Goal: Information Seeking & Learning: Learn about a topic

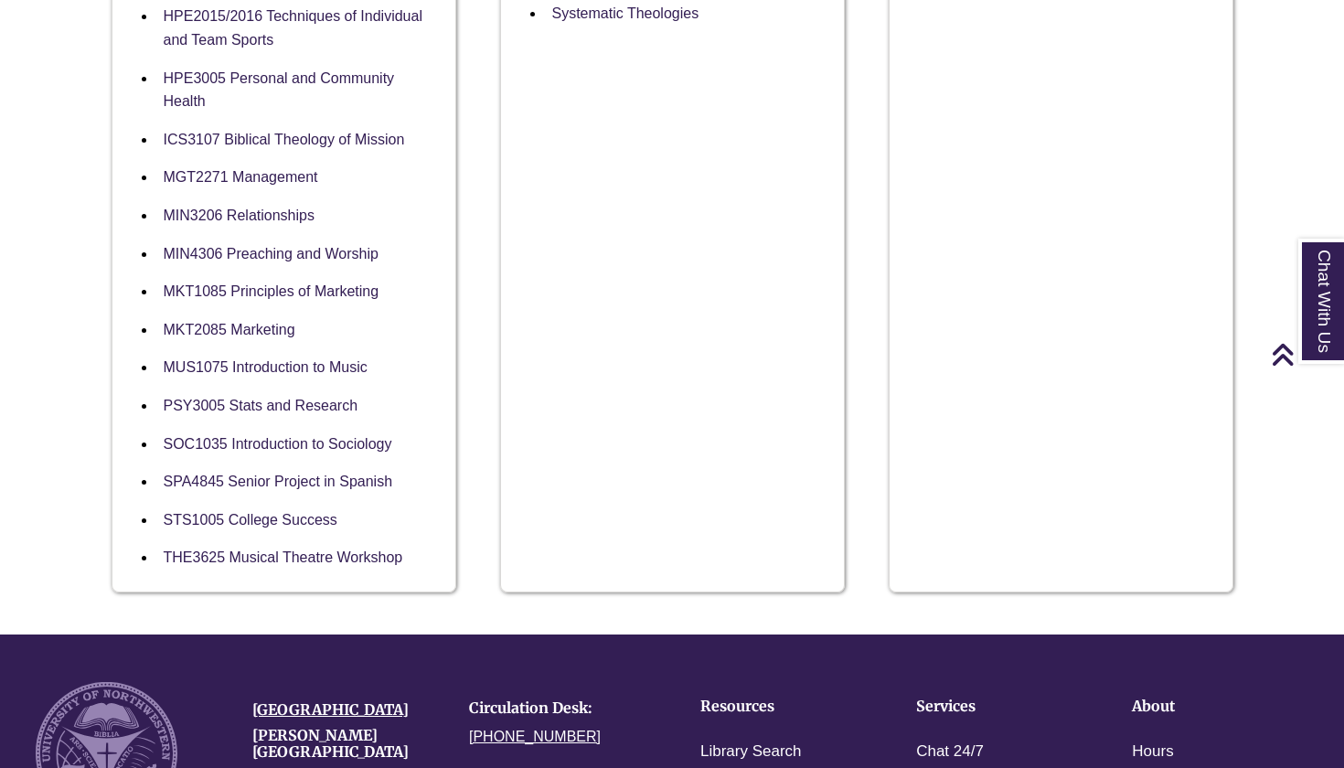
scroll to position [1696, 0]
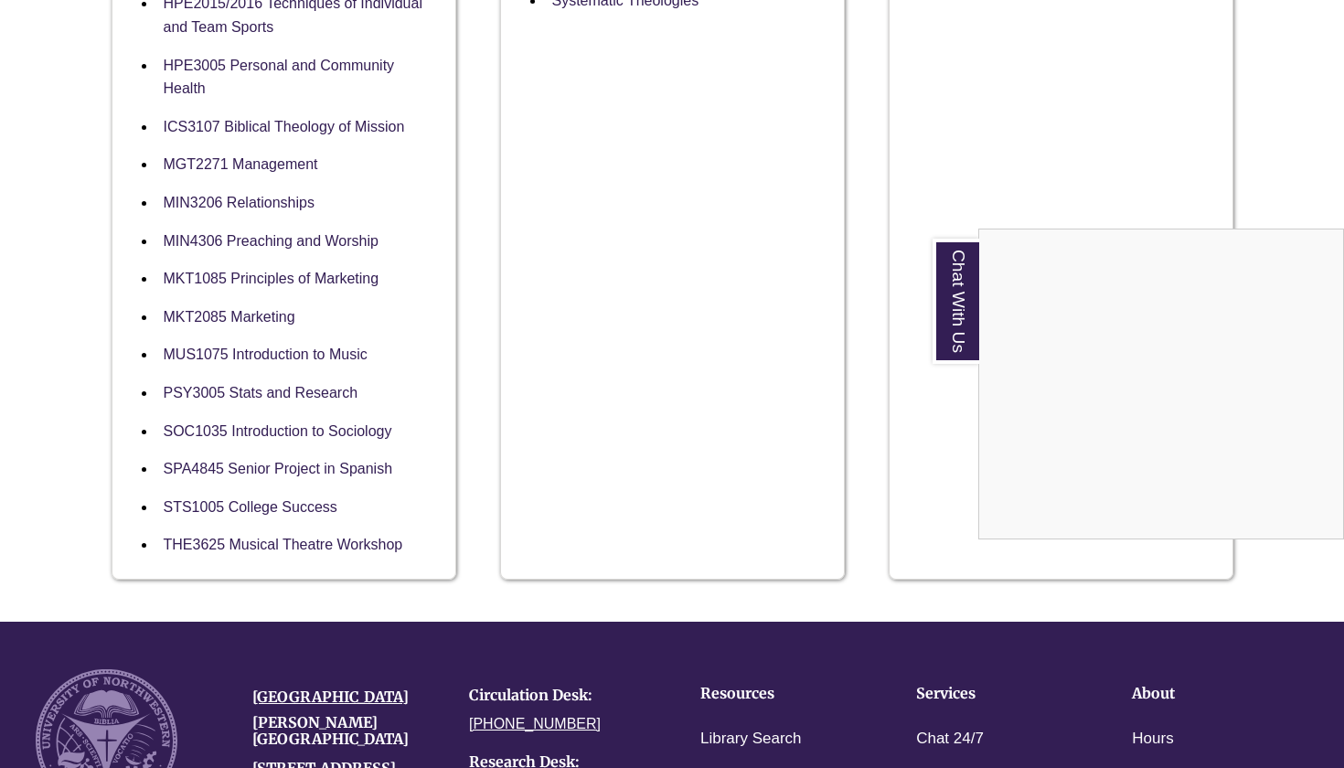
click at [244, 208] on div "Chat With Us" at bounding box center [672, 384] width 1344 height 768
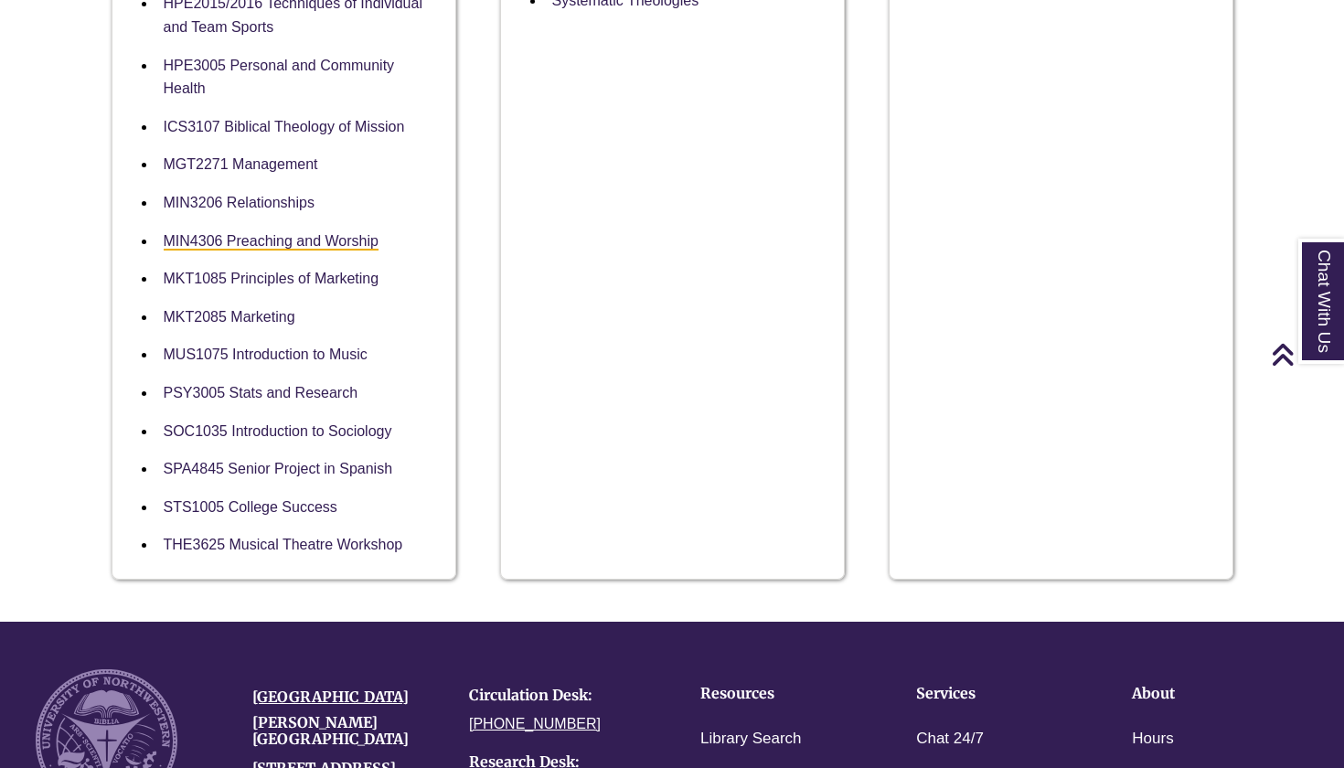
click at [252, 233] on link "MIN4306 Preaching and Worship" at bounding box center [271, 241] width 215 height 17
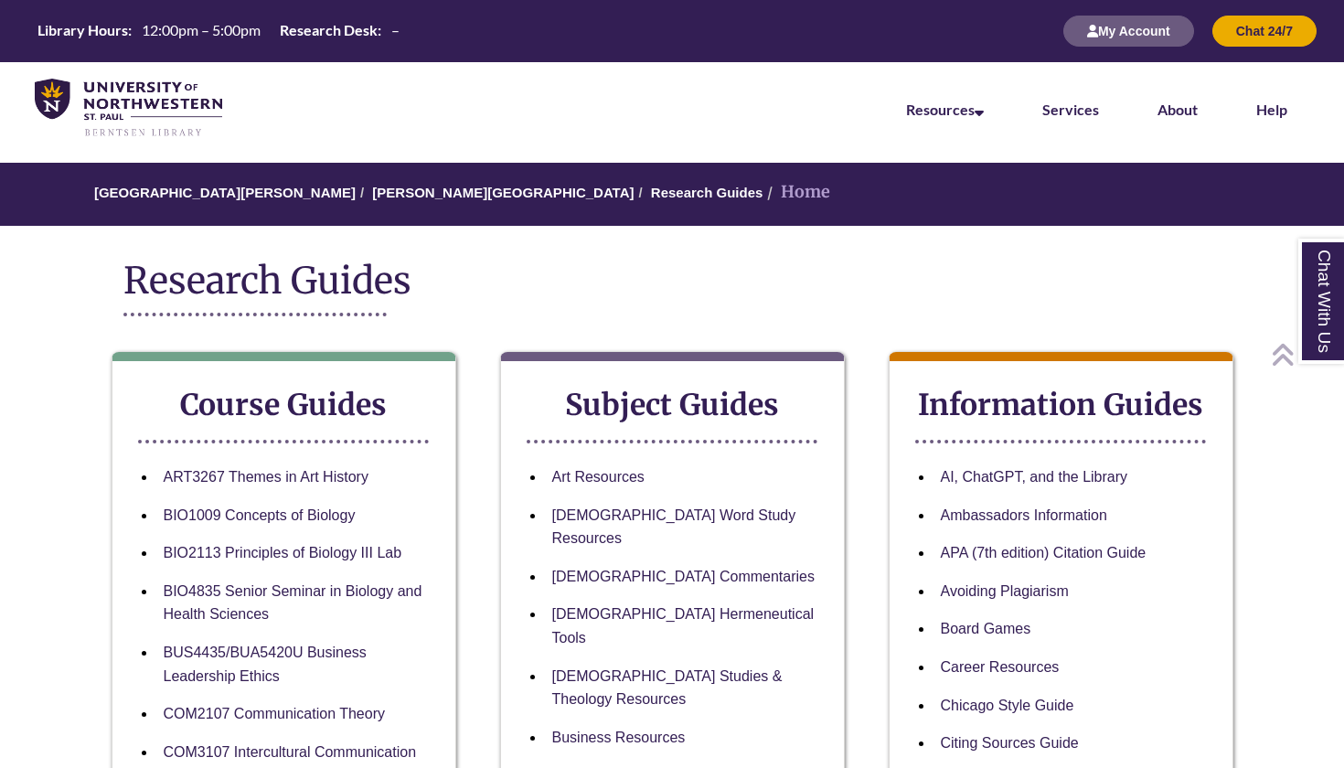
scroll to position [0, 0]
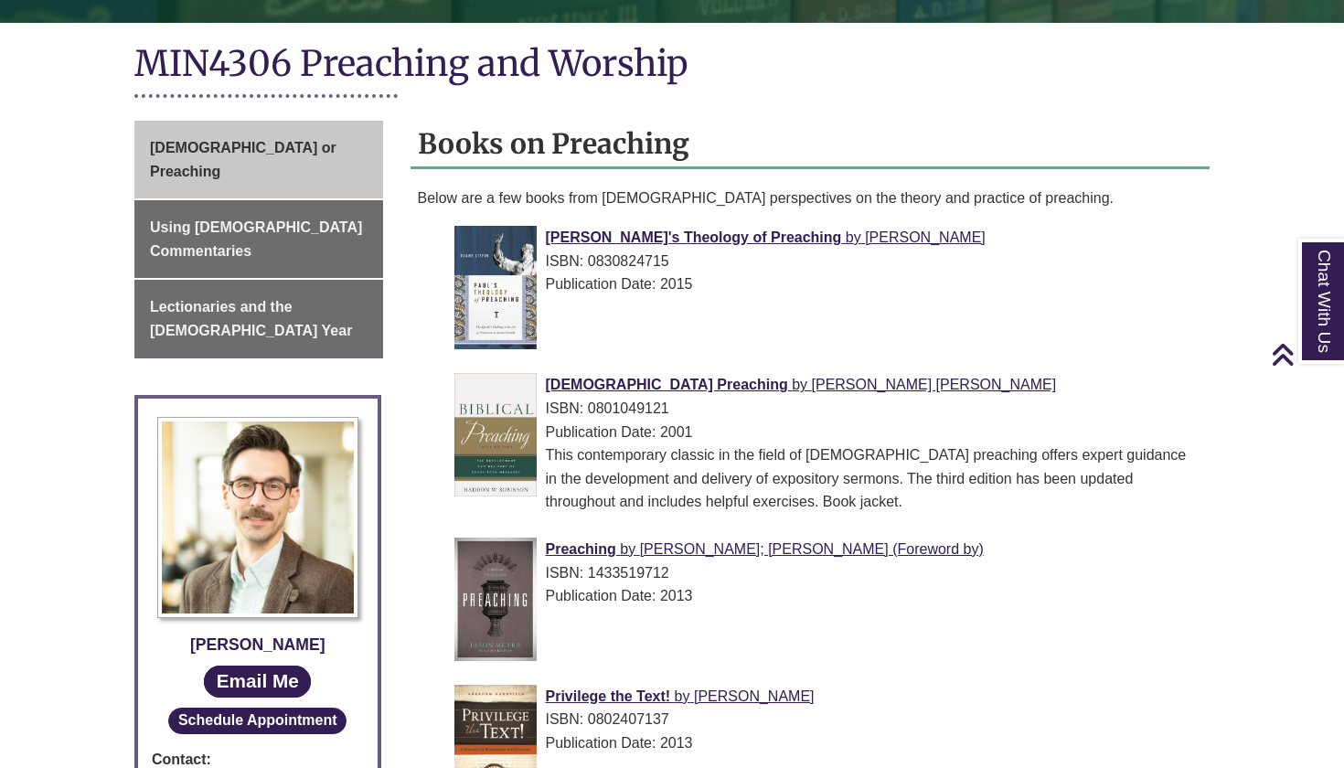
scroll to position [407, 0]
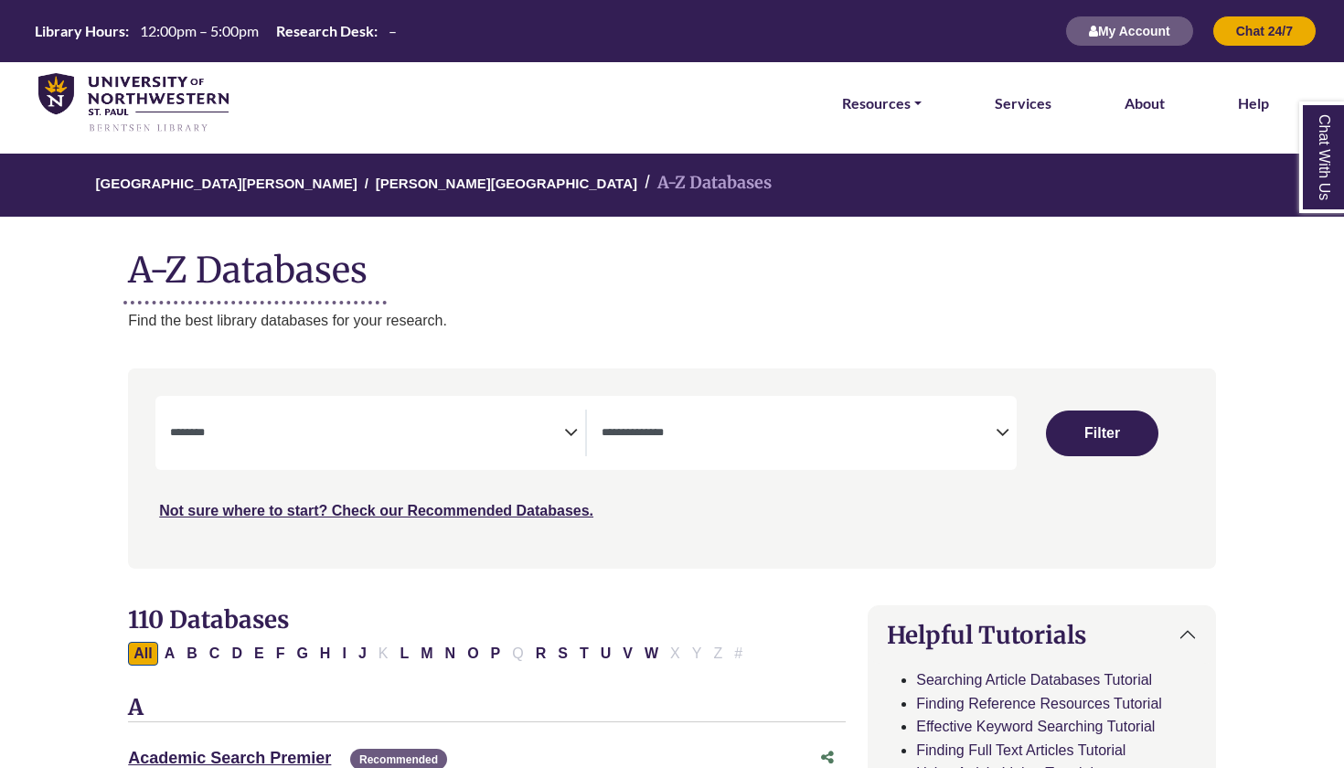
select select "Database Subject Filter"
select select "Database Types Filter"
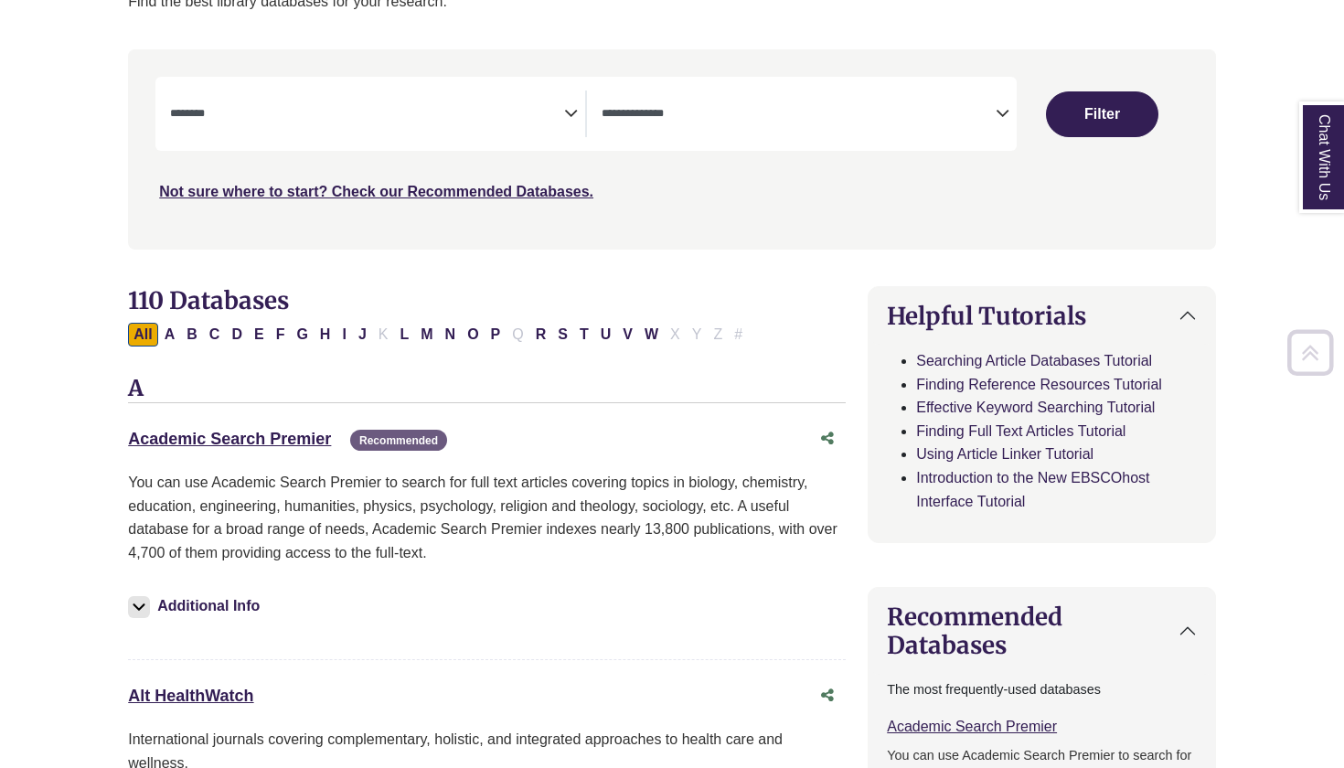
scroll to position [327, 0]
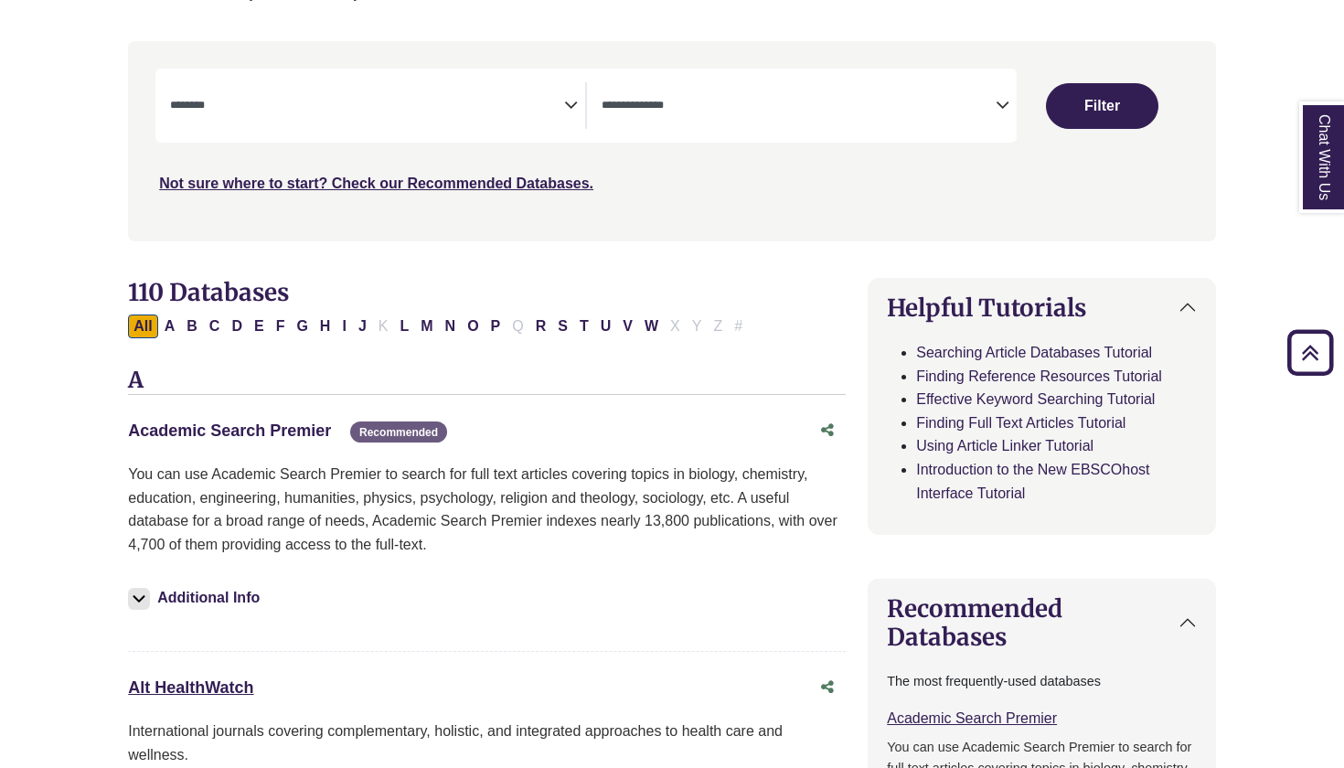
click at [294, 421] on link "Academic Search Premier This link opens in a new window" at bounding box center [229, 430] width 203 height 18
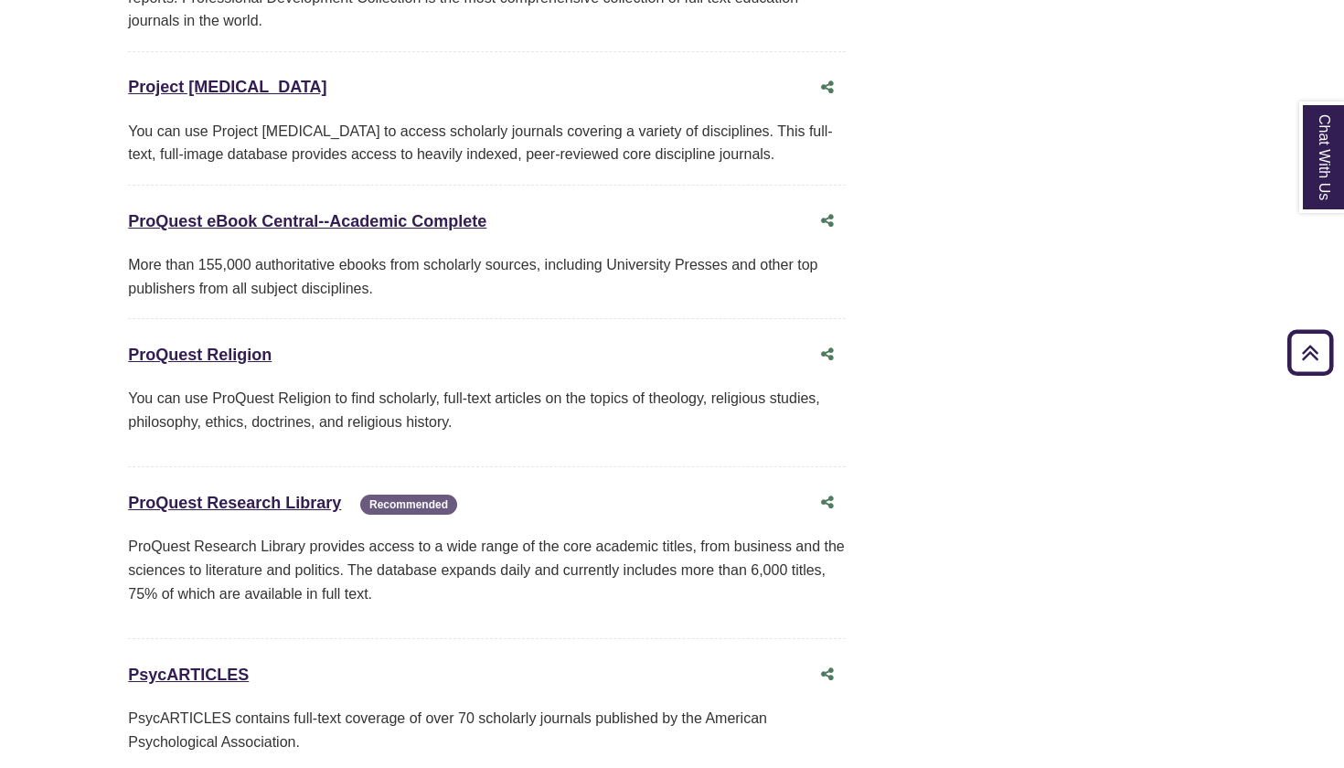
scroll to position [13798, 0]
click at [302, 493] on link "ProQuest Research Library This link opens in a new window" at bounding box center [234, 502] width 213 height 18
click at [218, 345] on link "ProQuest Religion This link opens in a new window" at bounding box center [200, 354] width 144 height 18
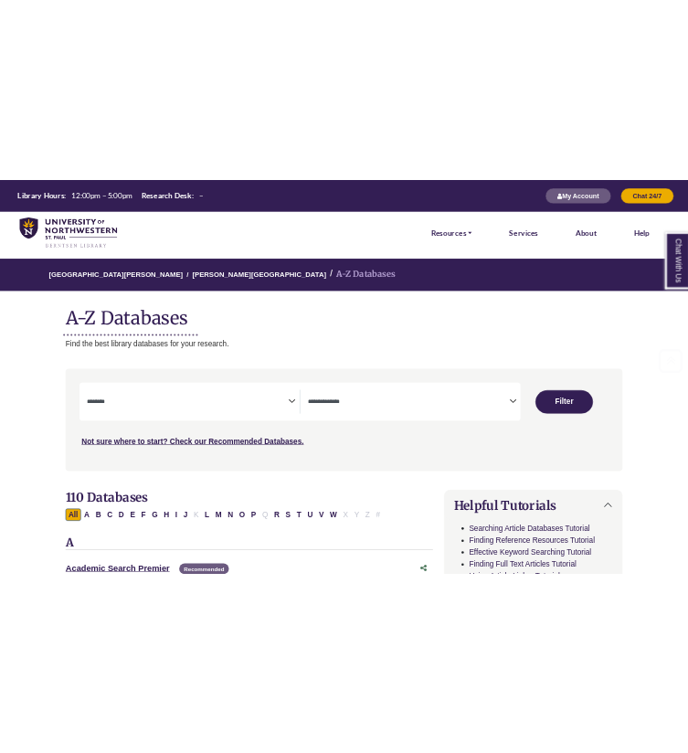
scroll to position [0, 0]
